Goal: Communication & Community: Answer question/provide support

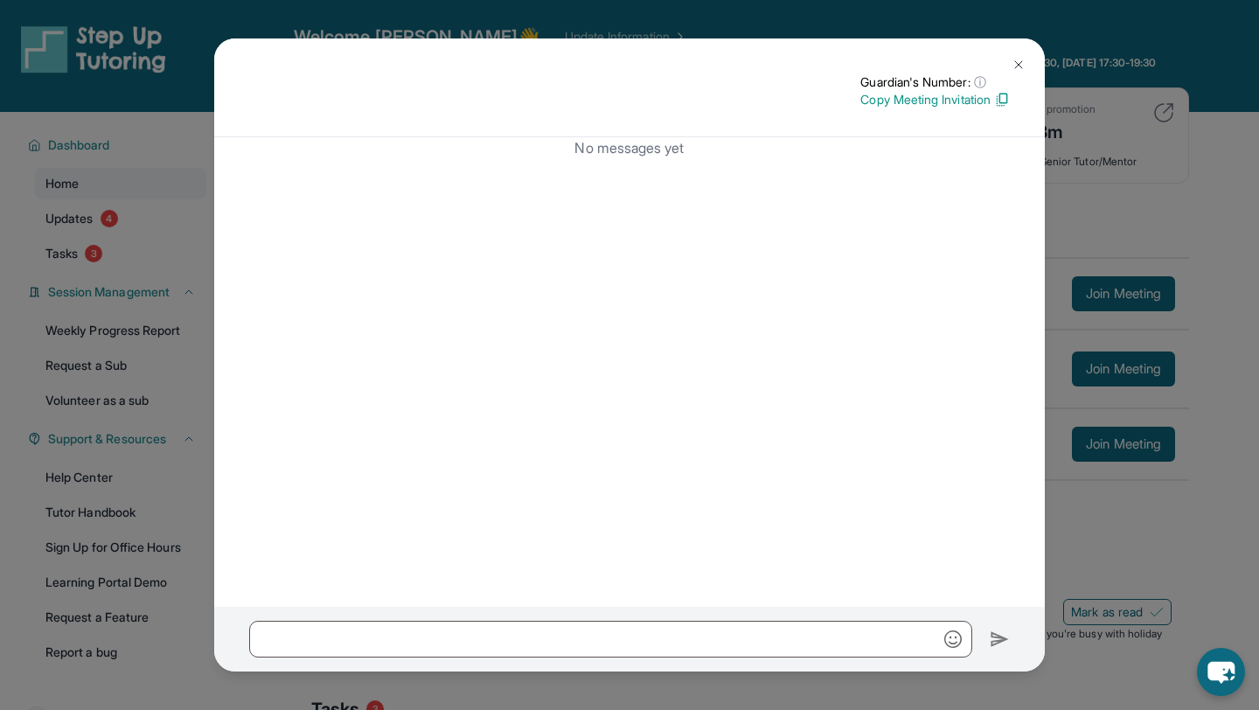
scroll to position [109, 0]
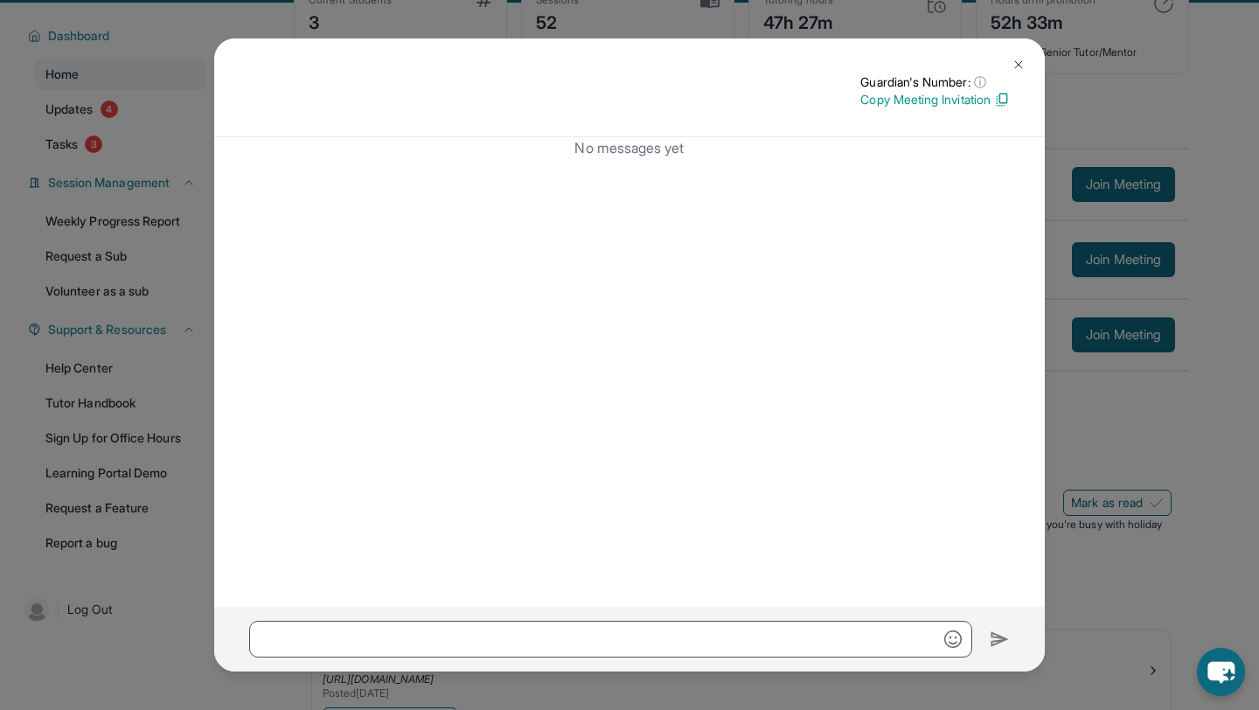
click at [1015, 64] on img at bounding box center [1019, 65] width 14 height 14
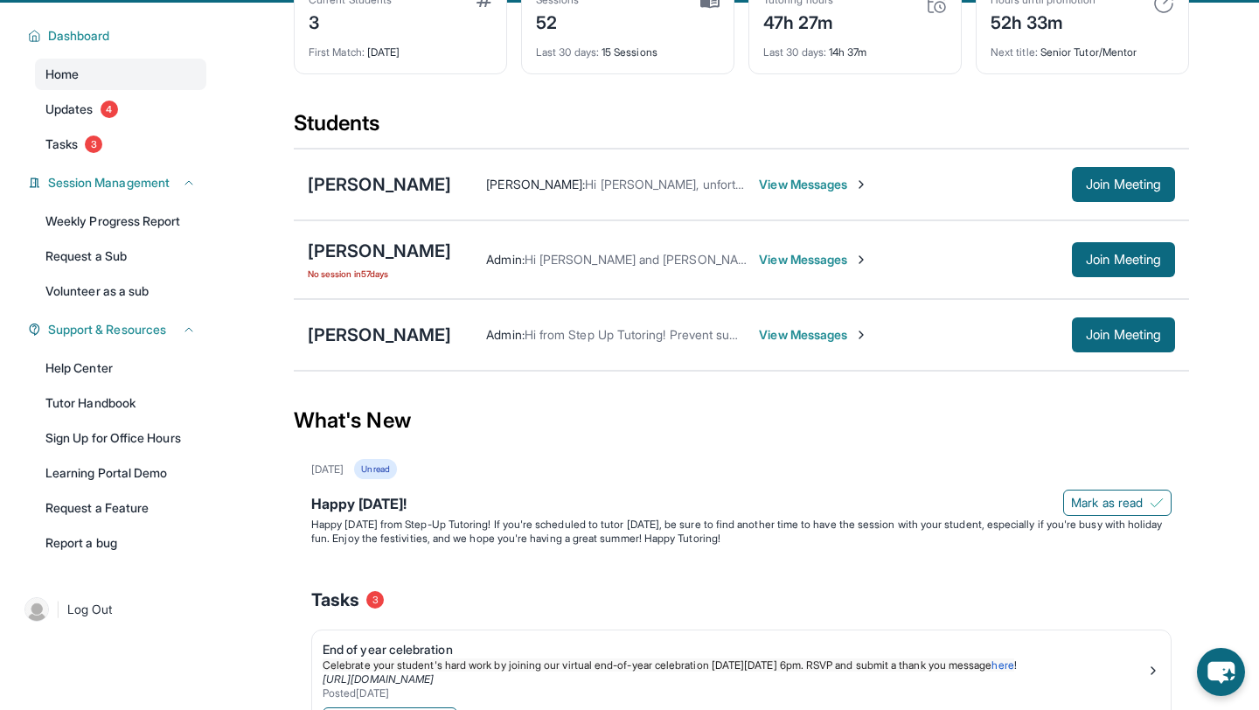
click at [824, 192] on span "View Messages" at bounding box center [813, 184] width 109 height 17
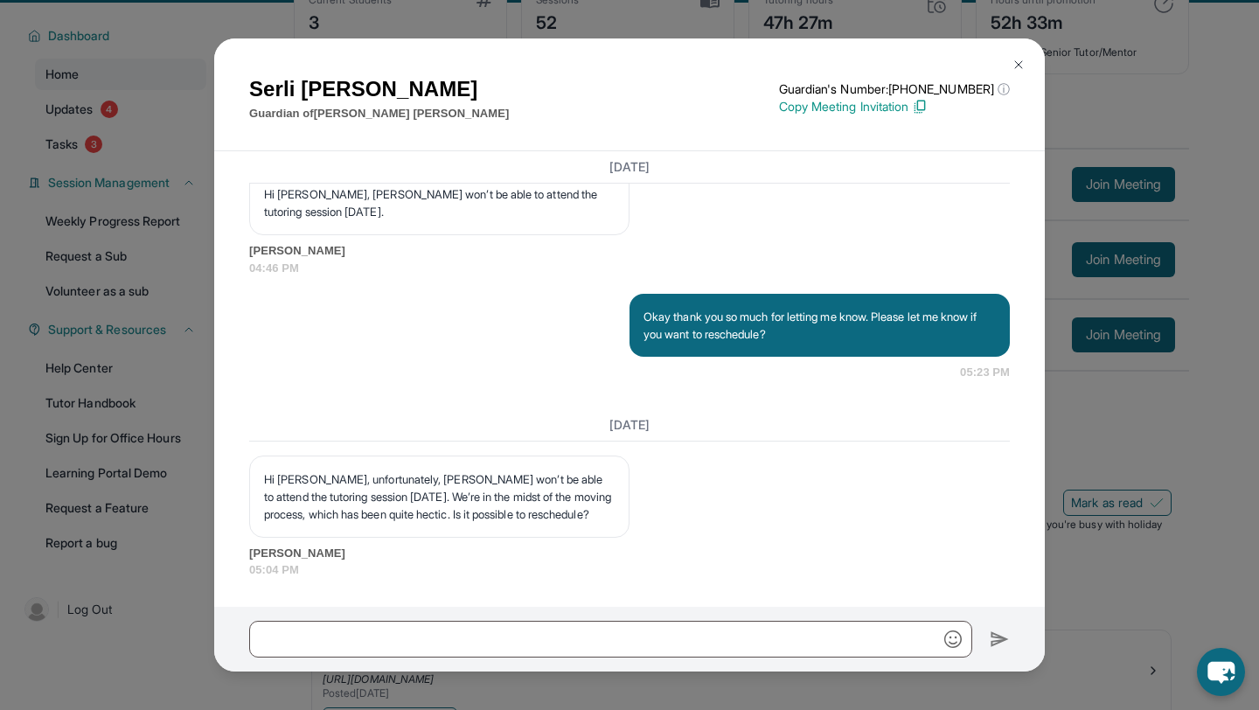
scroll to position [118, 0]
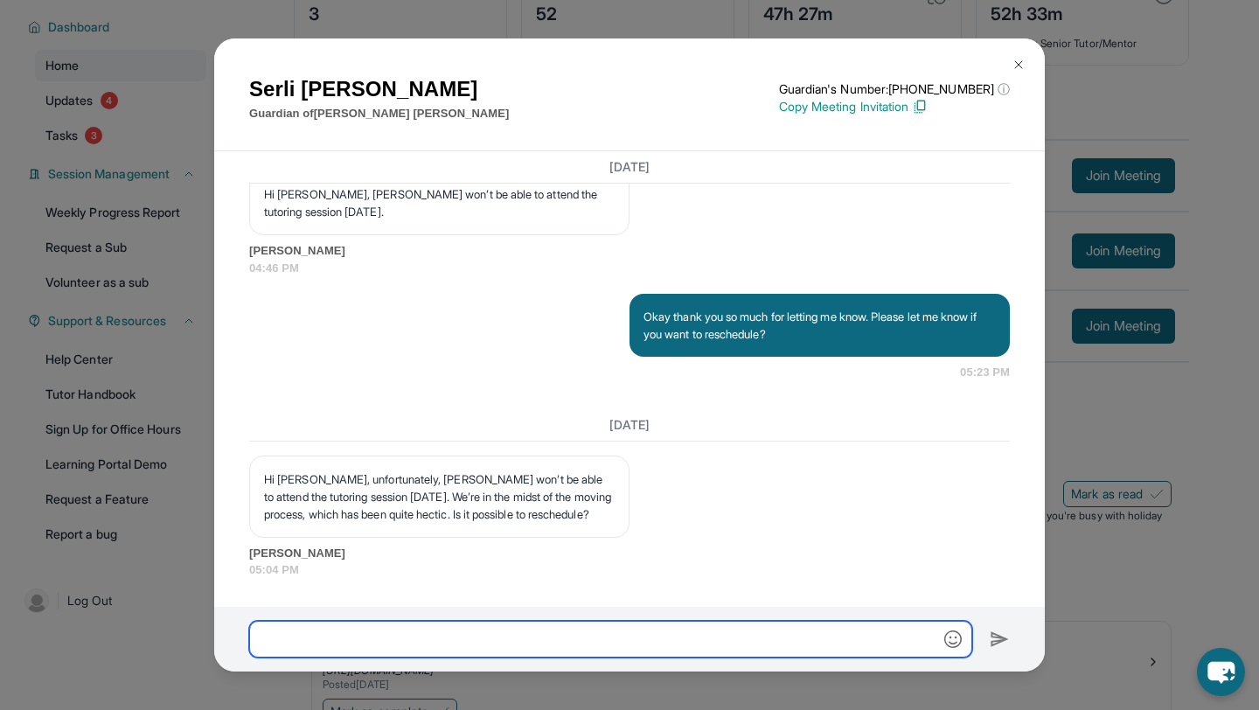
click at [629, 627] on input "text" at bounding box center [610, 639] width 723 height 37
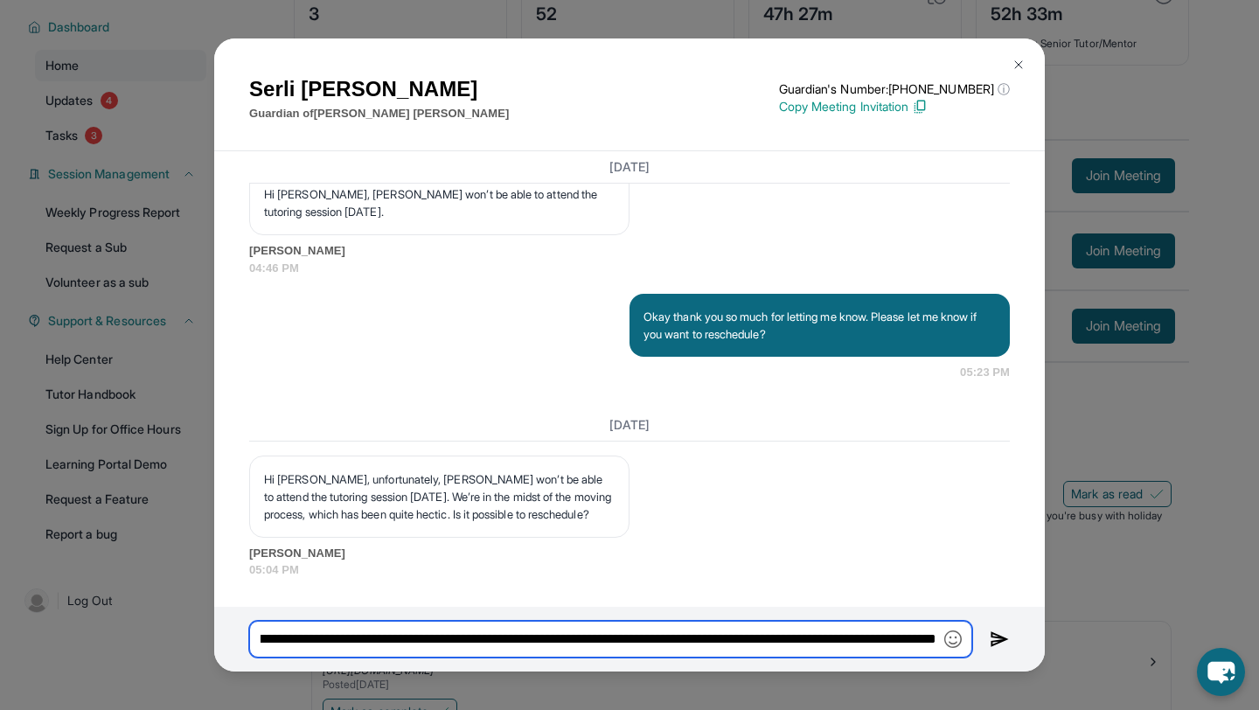
scroll to position [0, 1141]
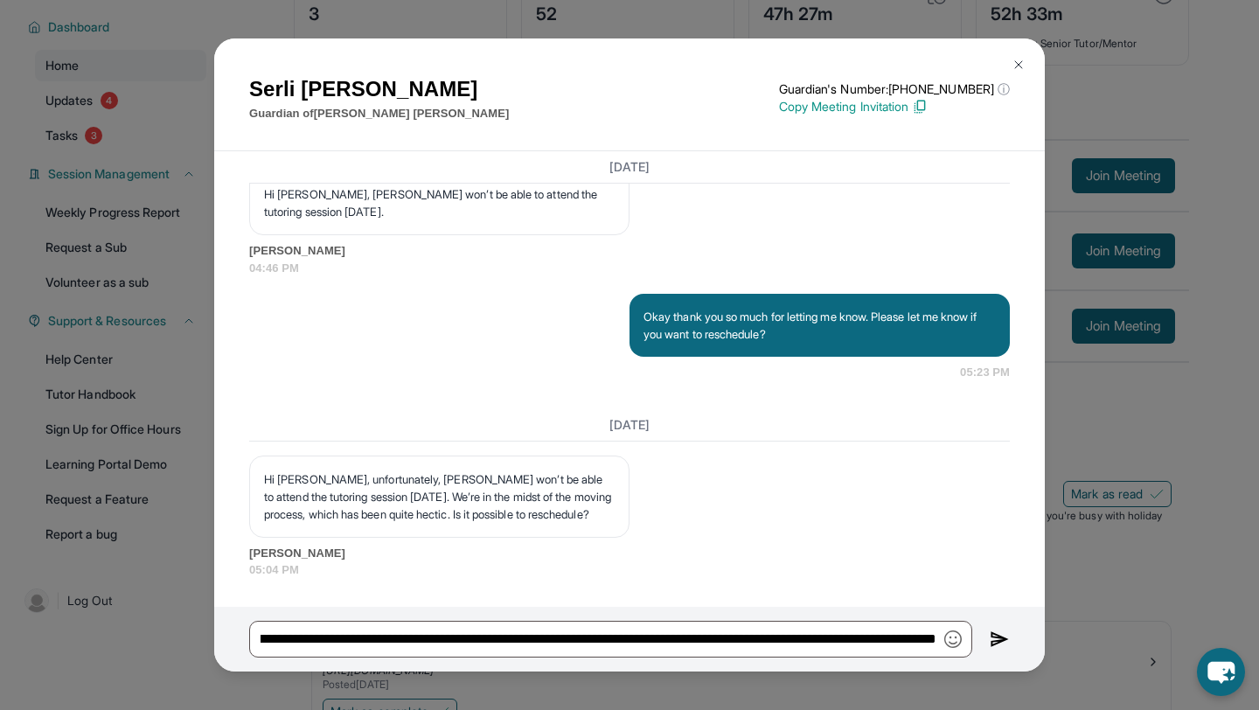
click at [953, 637] on img "button" at bounding box center [953, 639] width 17 height 17
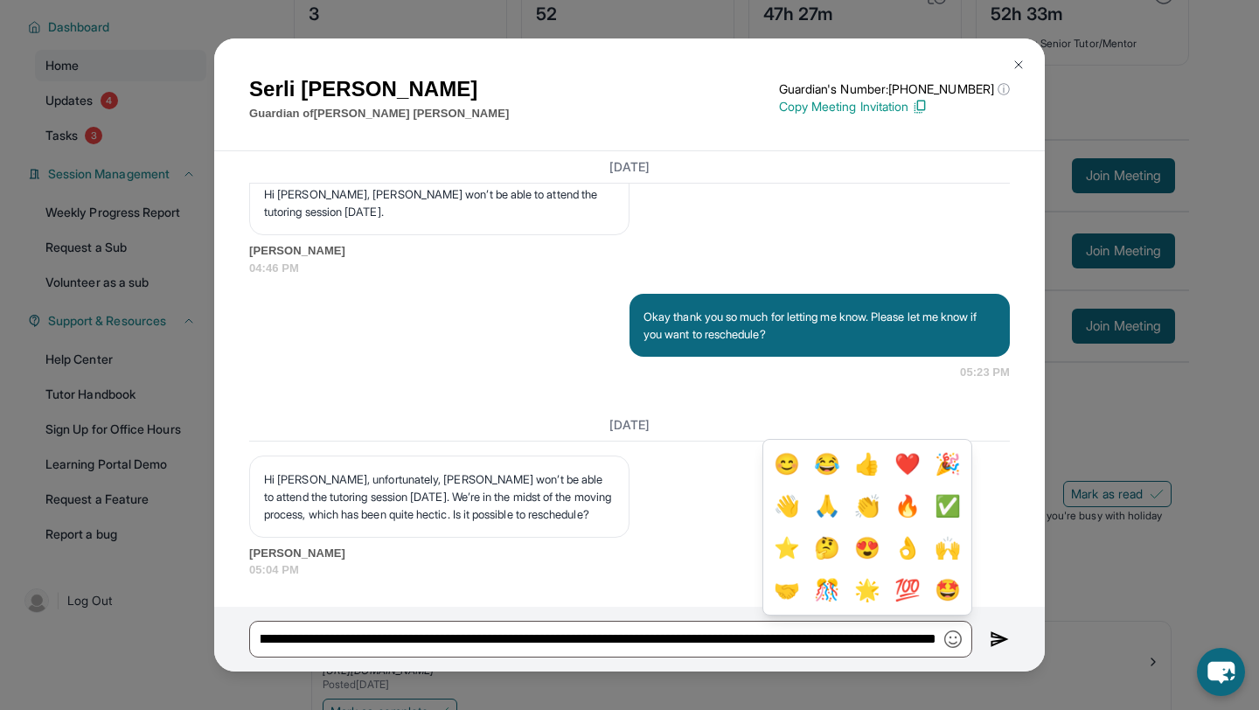
scroll to position [0, 0]
click at [804, 470] on button "😊" at bounding box center [787, 464] width 33 height 35
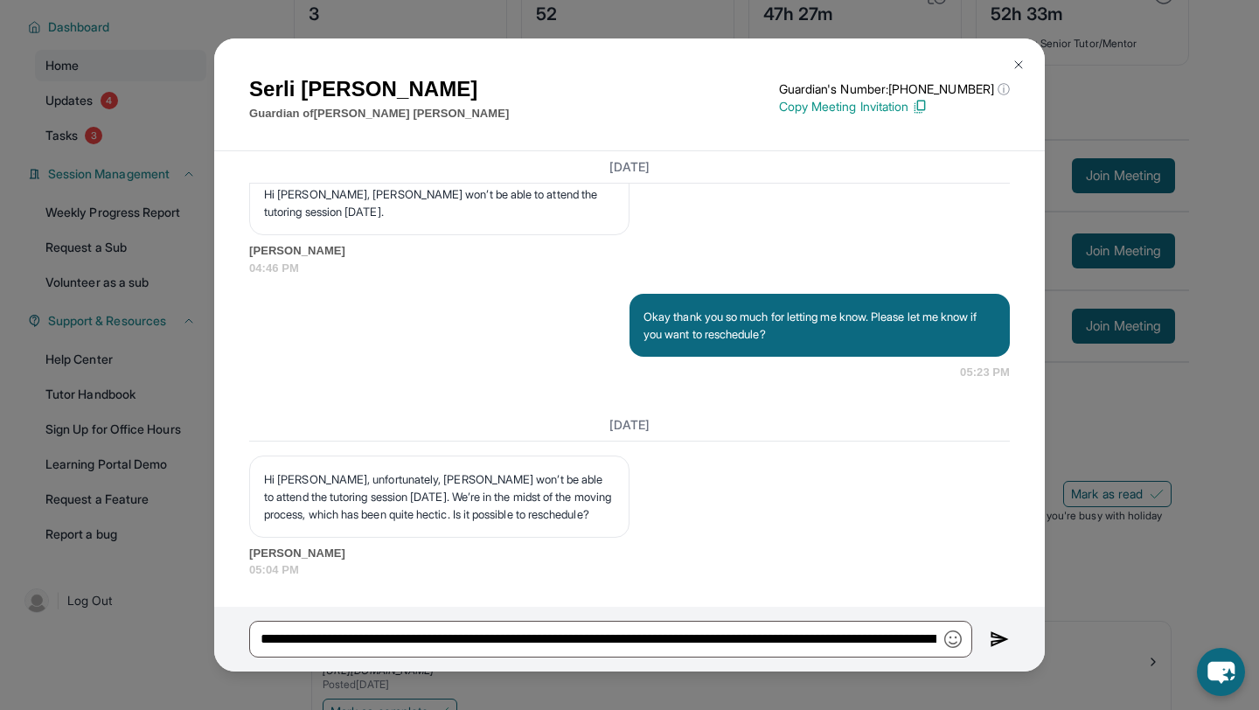
click at [954, 639] on img "button" at bounding box center [953, 639] width 17 height 17
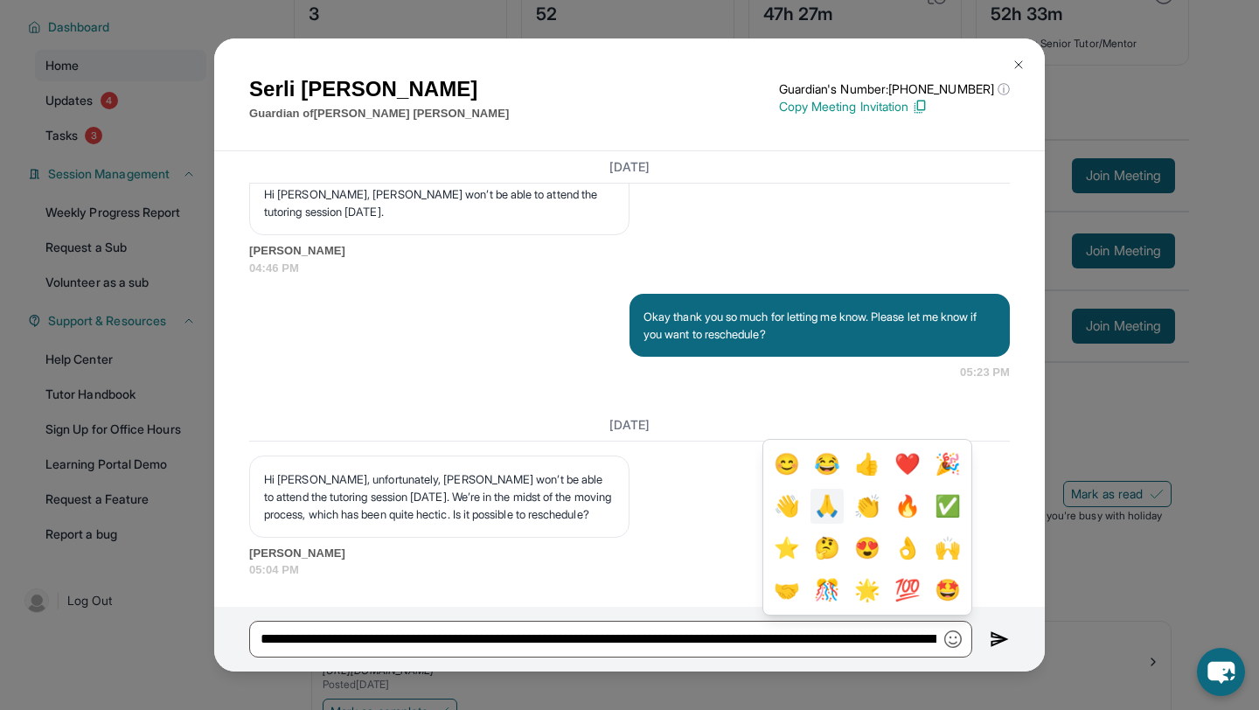
click at [842, 510] on button "🙏" at bounding box center [827, 506] width 33 height 35
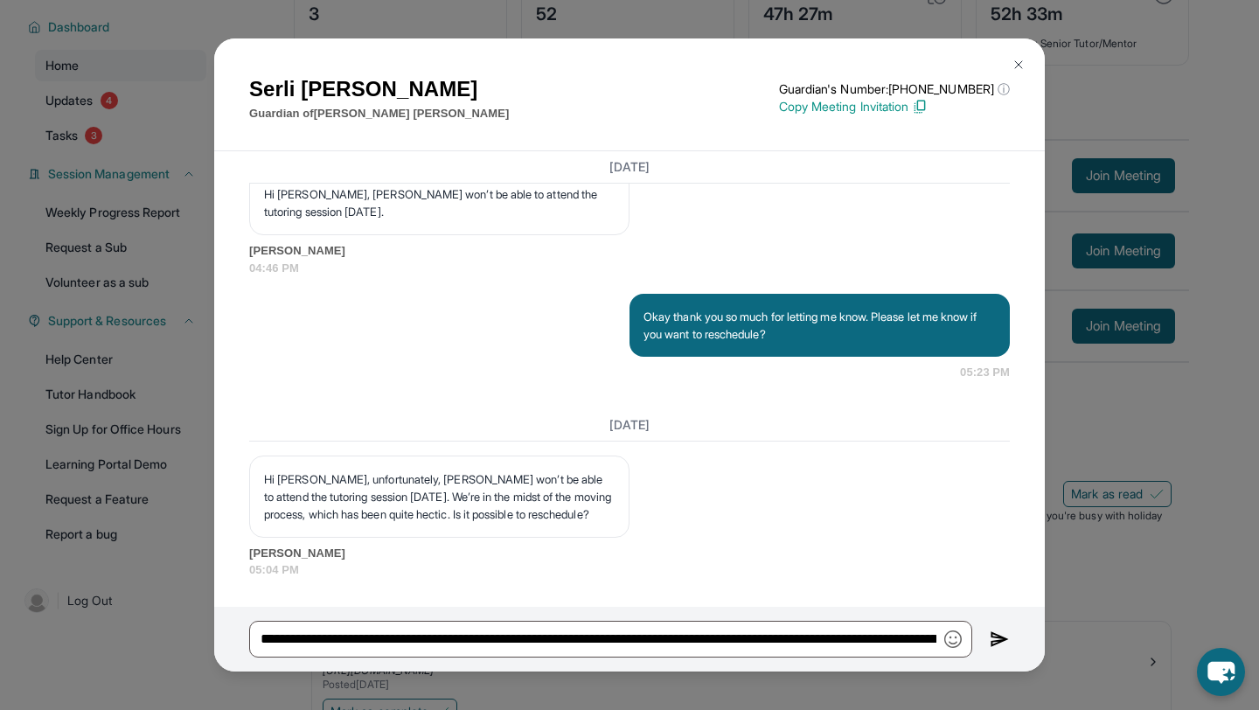
click at [959, 642] on img "button" at bounding box center [953, 639] width 17 height 17
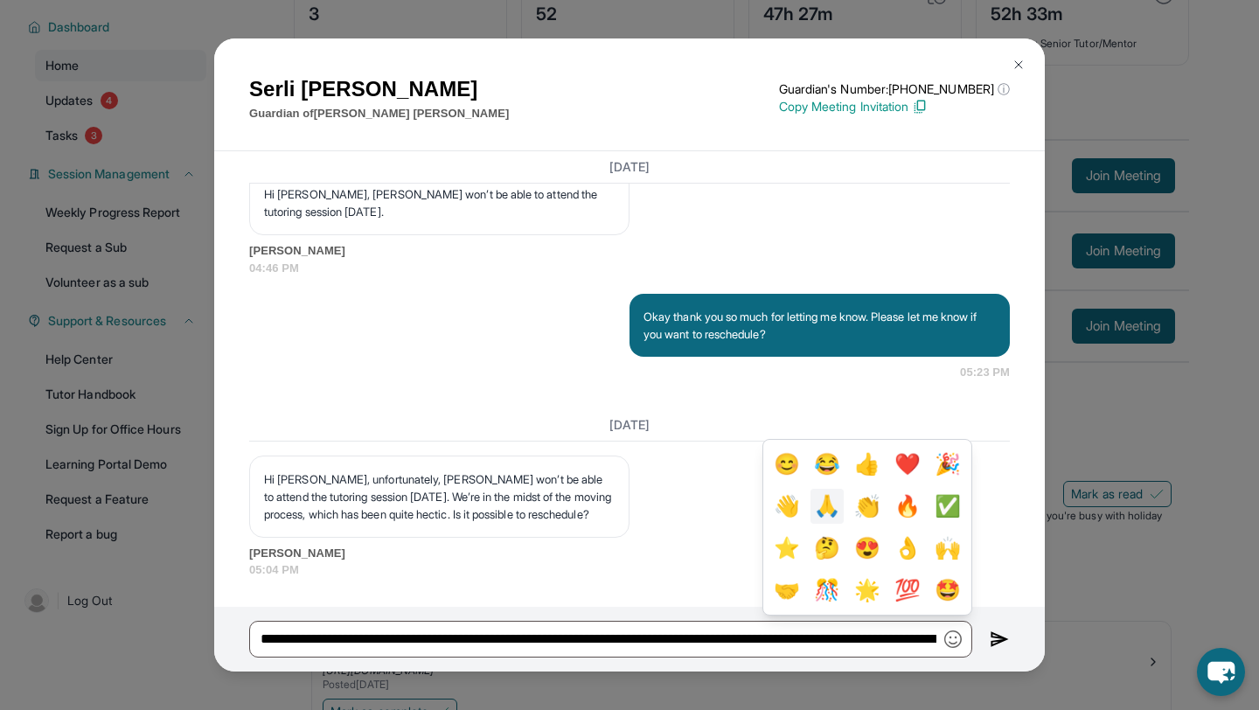
click at [844, 506] on button "🙏" at bounding box center [827, 506] width 33 height 35
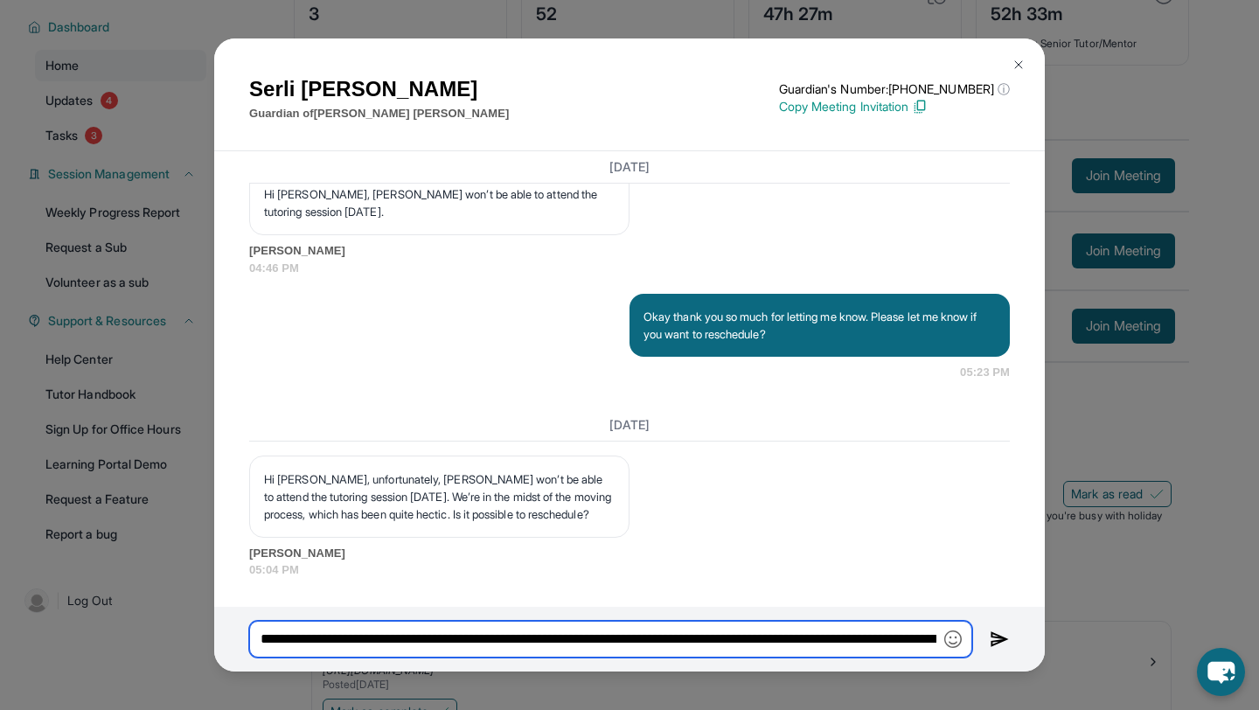
scroll to position [0, 1169]
drag, startPoint x: 900, startPoint y: 639, endPoint x: 653, endPoint y: 633, distance: 246.7
click at [653, 634] on input "**********" at bounding box center [610, 639] width 723 height 37
type input "**********"
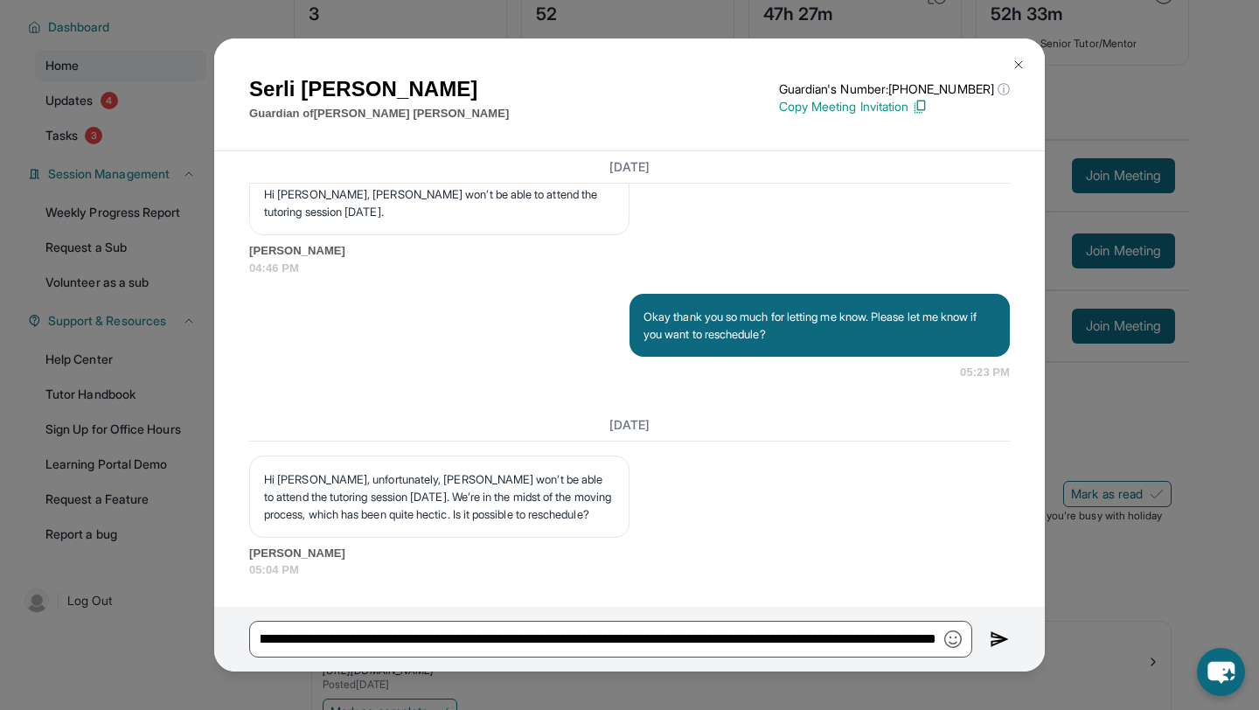
scroll to position [0, 0]
click at [1001, 638] on img at bounding box center [1000, 639] width 20 height 21
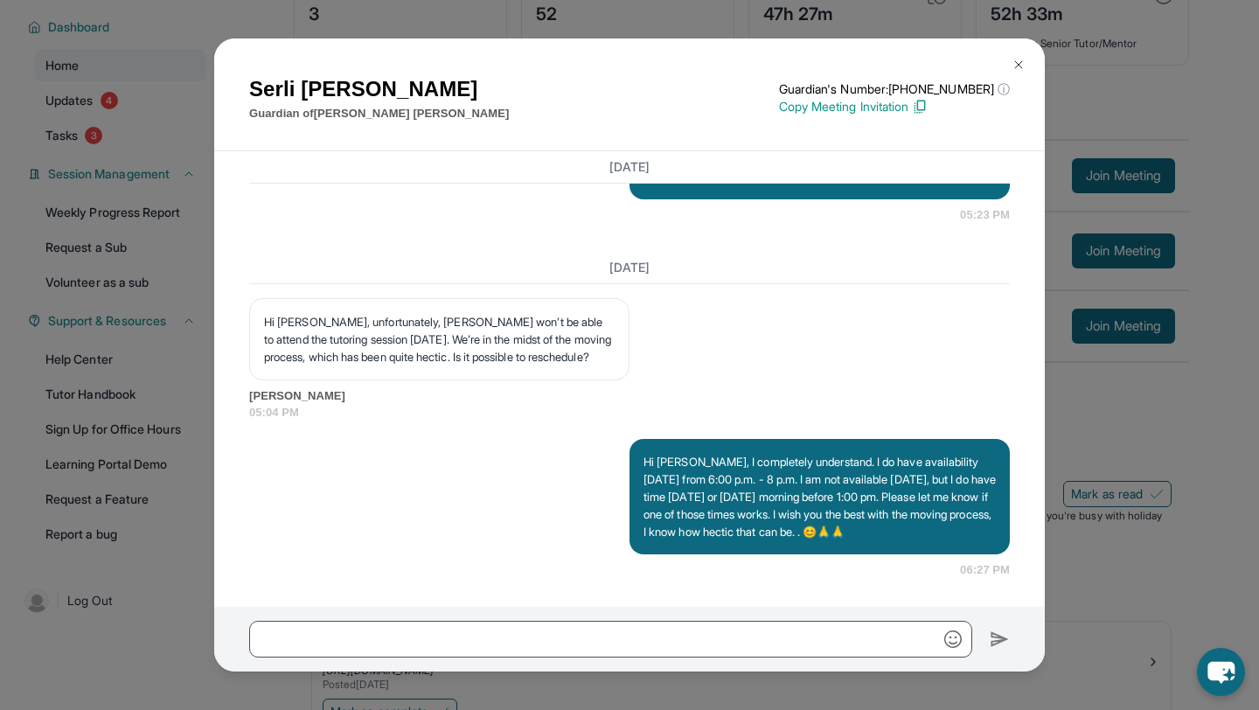
scroll to position [20188, 0]
click at [1018, 63] on img at bounding box center [1019, 65] width 14 height 14
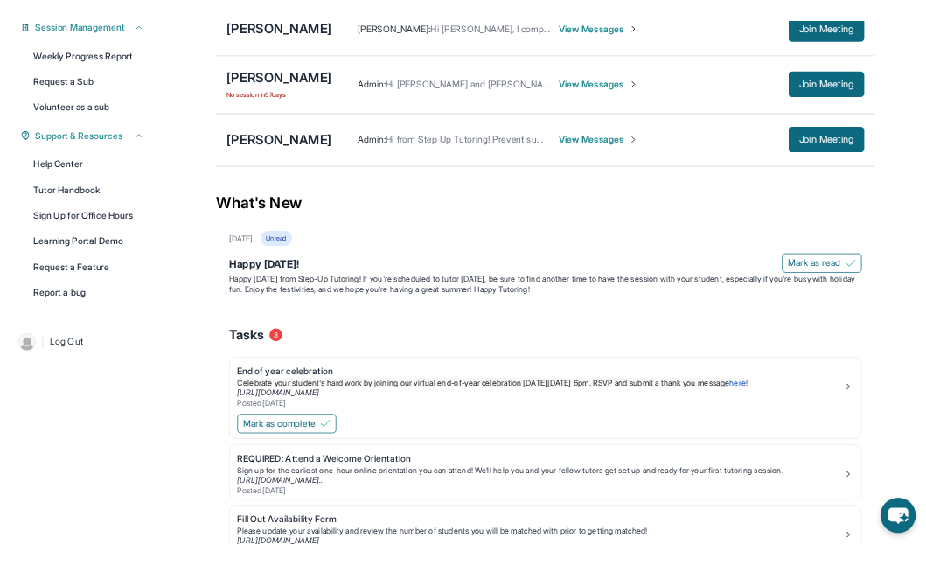
scroll to position [335, 0]
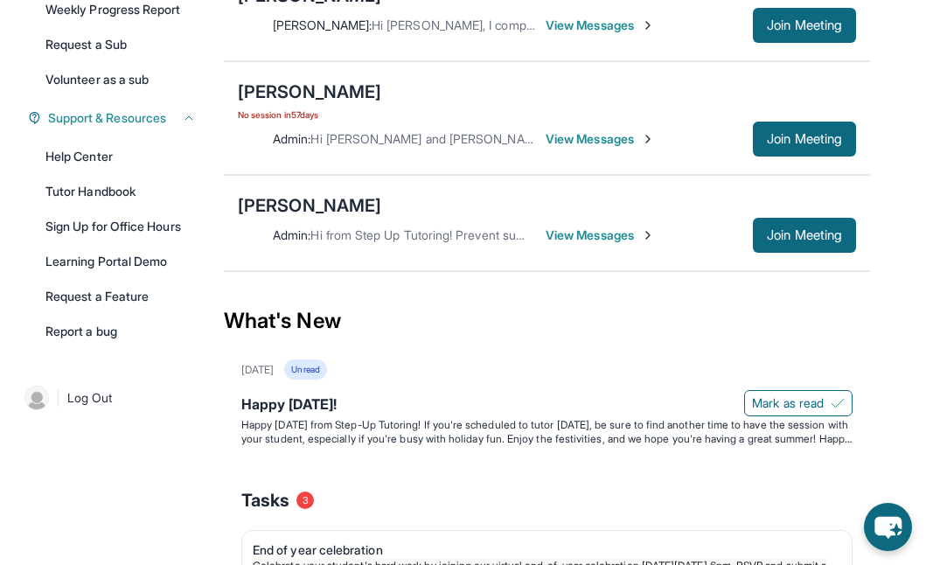
click at [627, 26] on span "View Messages" at bounding box center [600, 25] width 109 height 17
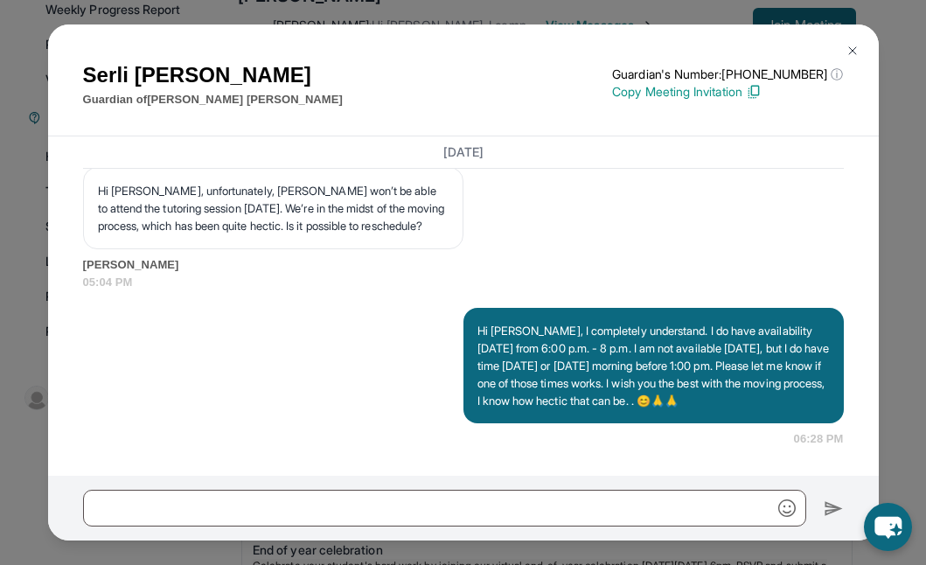
scroll to position [20181, 0]
